Goal: Task Accomplishment & Management: Complete application form

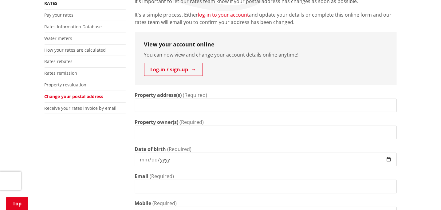
scroll to position [122, 0]
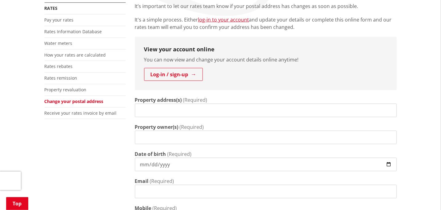
click at [171, 113] on input "Property address(s)" at bounding box center [266, 111] width 262 height 14
type input "[STREET_ADDRESS][PERSON_NAME]"
click at [161, 139] on input "Property owner(s)" at bounding box center [266, 138] width 262 height 14
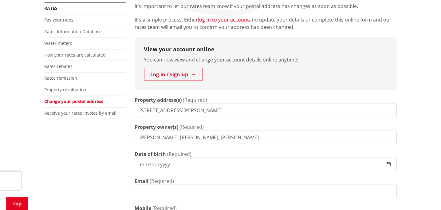
type input "[PERSON_NAME], [PERSON_NAME], [PERSON_NAME]"
click at [154, 164] on input "Date of birth" at bounding box center [266, 165] width 262 height 14
click at [145, 164] on input "Date of birth" at bounding box center [266, 165] width 262 height 14
type input "[DATE]"
click at [149, 187] on input "Email" at bounding box center [266, 192] width 262 height 14
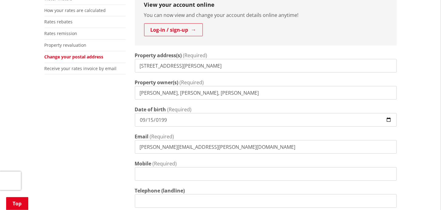
scroll to position [177, 0]
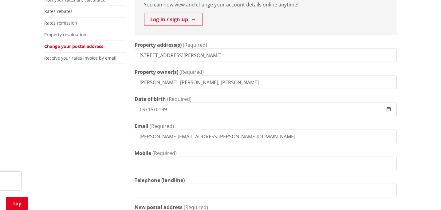
type input "[PERSON_NAME][EMAIL_ADDRESS][PERSON_NAME][DOMAIN_NAME]"
click at [163, 162] on input "Mobile" at bounding box center [266, 164] width 262 height 14
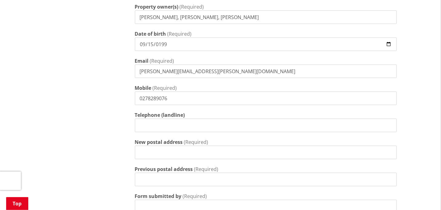
scroll to position [245, 0]
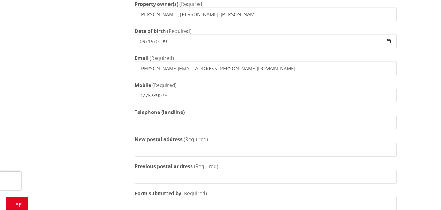
type input "0278289076"
click at [174, 153] on input "New postal address" at bounding box center [266, 150] width 262 height 14
type input "[STREET_ADDRESS][PERSON_NAME]"
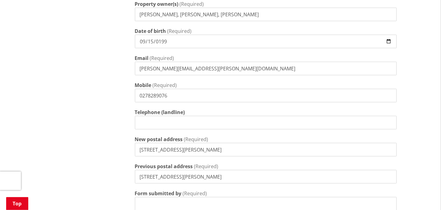
scroll to position [277, 0]
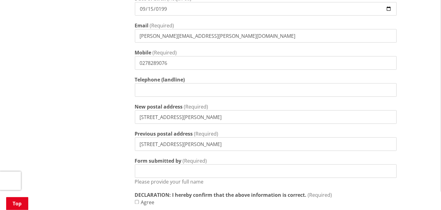
type input "[STREET_ADDRESS][PERSON_NAME]"
click at [172, 168] on input "Form submitted by" at bounding box center [266, 171] width 262 height 14
click at [165, 173] on input "[PERSON_NAME]" at bounding box center [266, 171] width 262 height 14
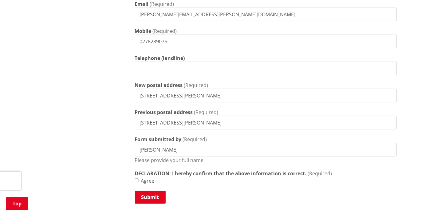
scroll to position [300, 0]
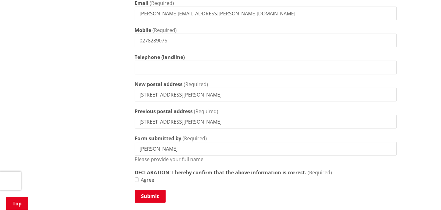
type input "[PERSON_NAME]"
click at [139, 179] on input "Agree" at bounding box center [137, 180] width 4 height 4
checkbox input "true"
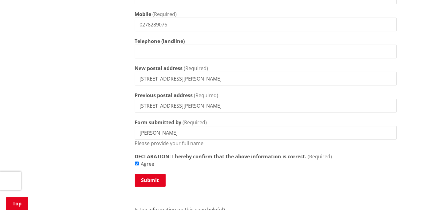
scroll to position [317, 0]
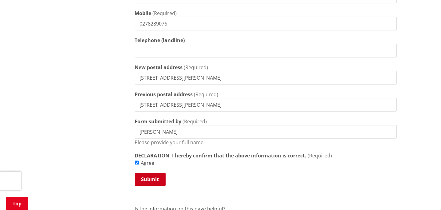
click at [154, 180] on button "Submit" at bounding box center [150, 179] width 31 height 13
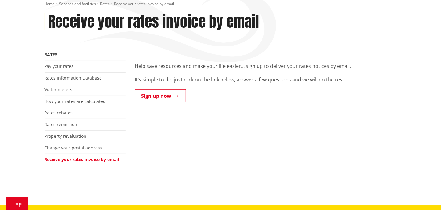
scroll to position [76, 0]
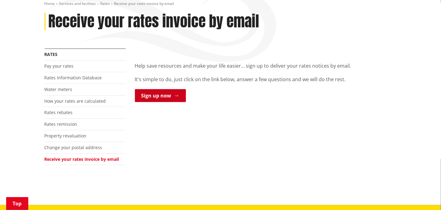
click at [172, 98] on link "Sign up now" at bounding box center [160, 95] width 51 height 13
